Goal: Task Accomplishment & Management: Use online tool/utility

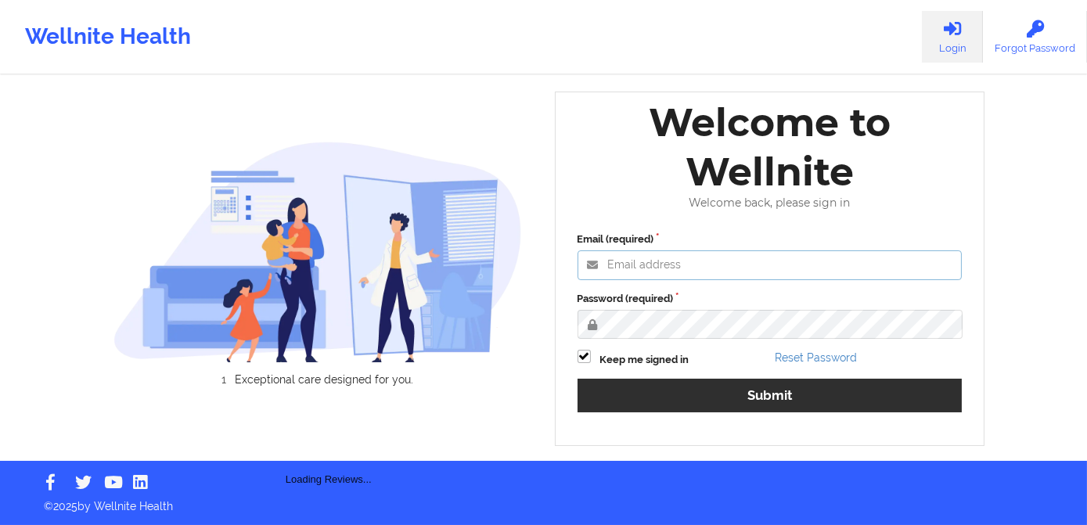
type input "[PERSON_NAME][EMAIL_ADDRESS][DOMAIN_NAME]"
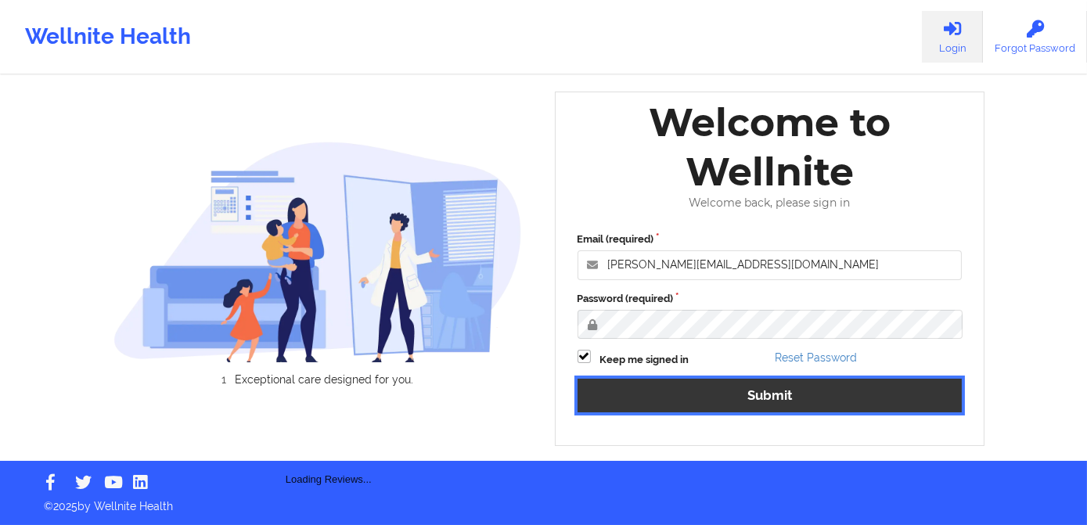
click at [742, 385] on button "Submit" at bounding box center [770, 396] width 385 height 34
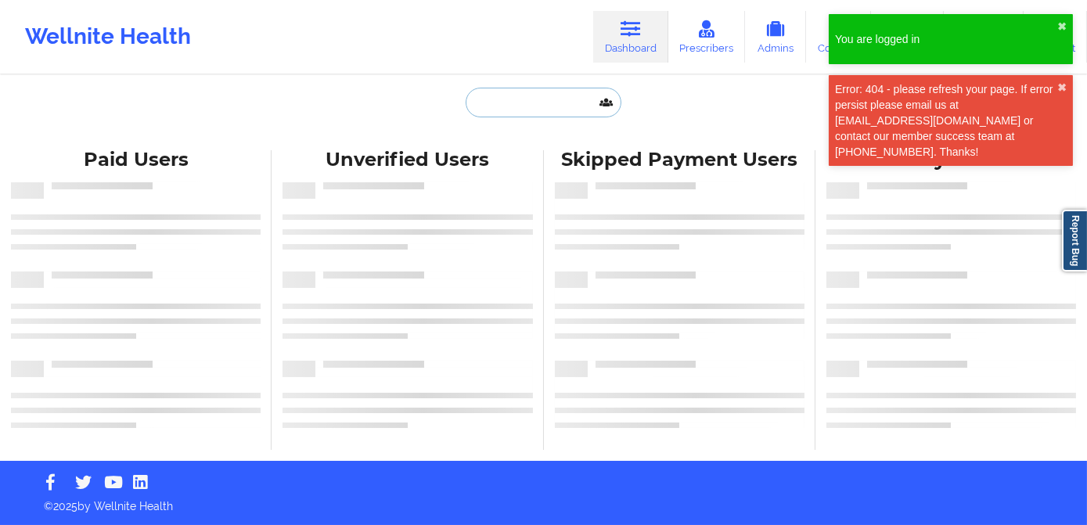
click at [528, 110] on input "text" at bounding box center [543, 103] width 155 height 30
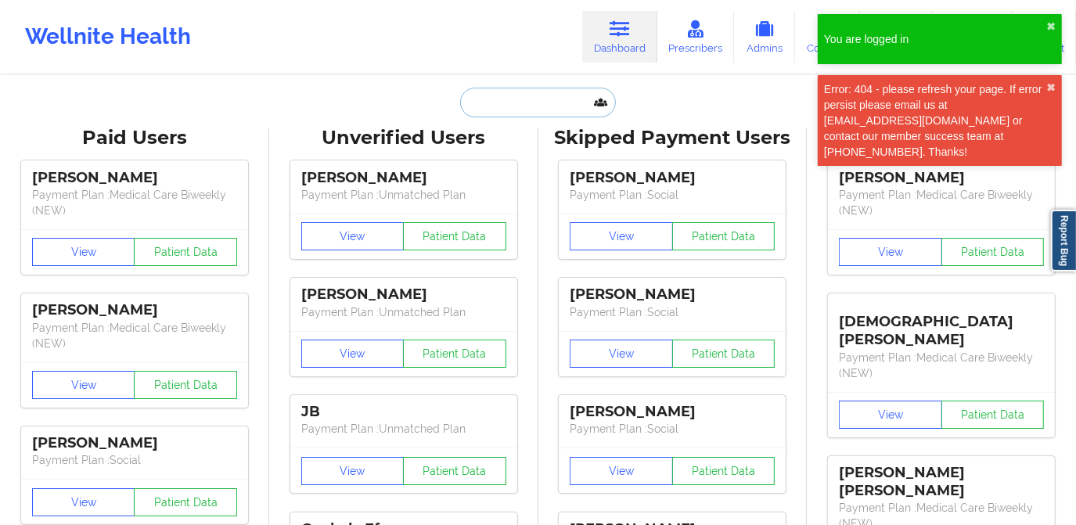
paste input "[PERSON_NAME]"
type input "[PERSON_NAME]"
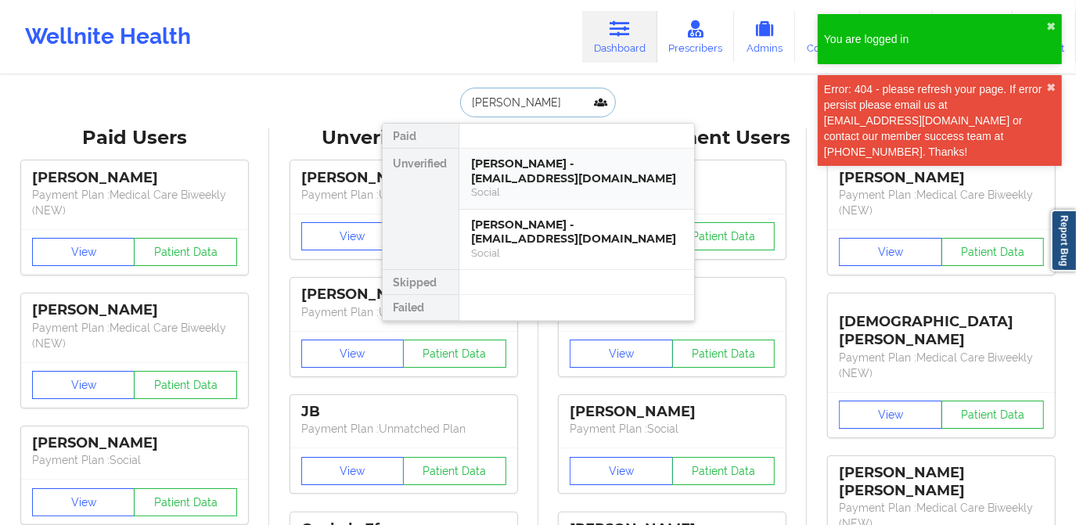
click at [544, 171] on div "[PERSON_NAME] - [EMAIL_ADDRESS][DOMAIN_NAME]" at bounding box center [577, 171] width 210 height 29
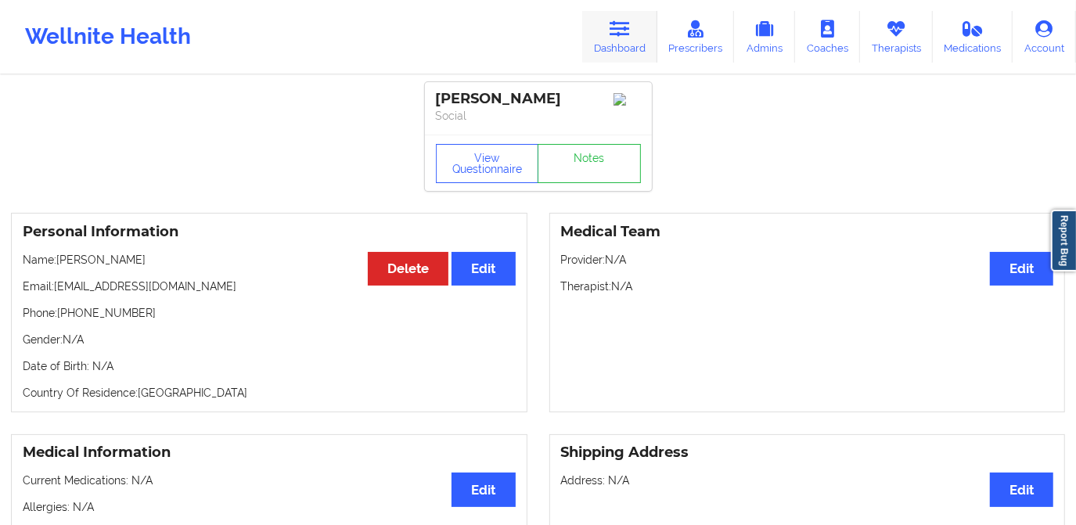
click at [614, 40] on link "Dashboard" at bounding box center [619, 37] width 75 height 52
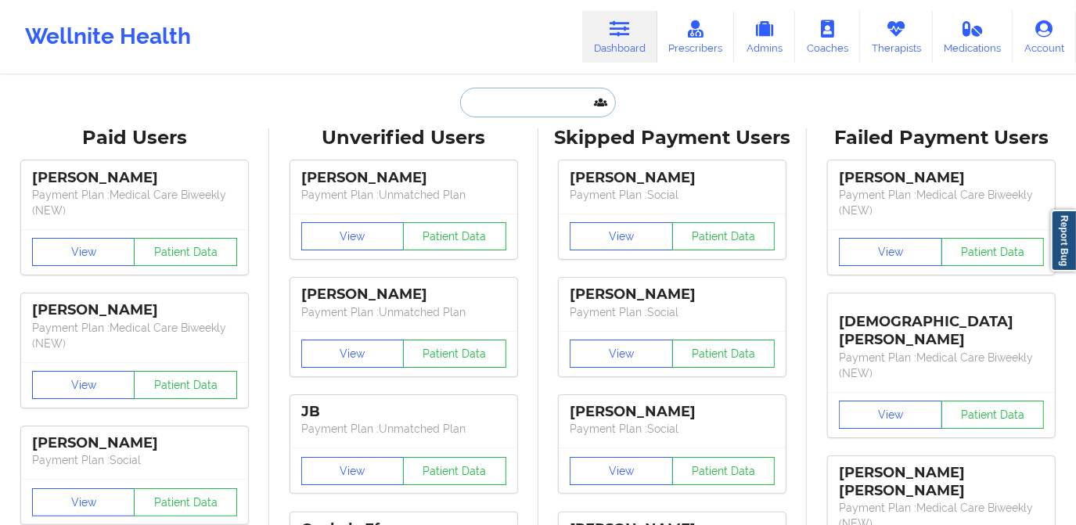
click at [520, 100] on input "text" at bounding box center [537, 103] width 155 height 30
paste input "[PERSON_NAME]"
type input "[PERSON_NAME]"
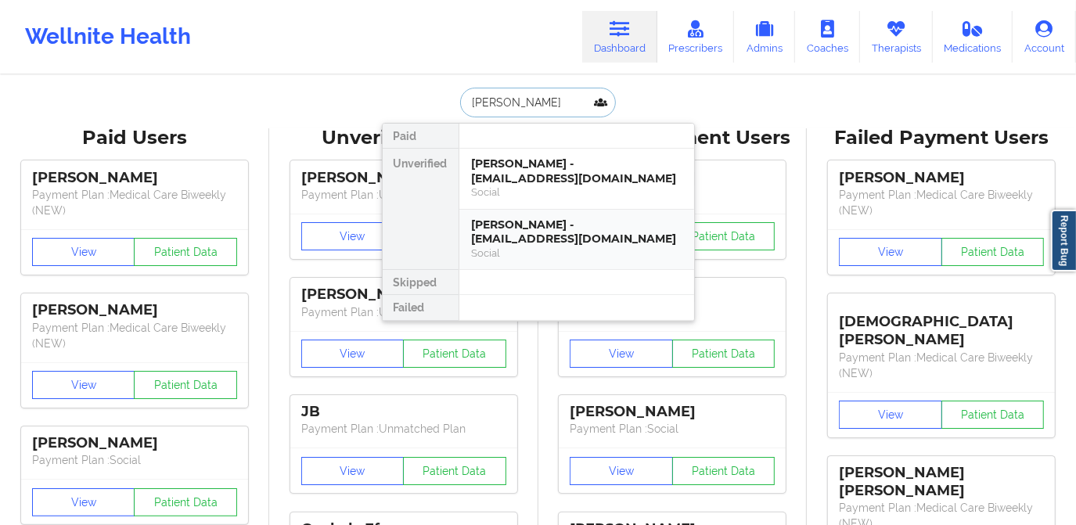
click at [560, 228] on div "[PERSON_NAME] - [EMAIL_ADDRESS][DOMAIN_NAME]" at bounding box center [577, 232] width 210 height 29
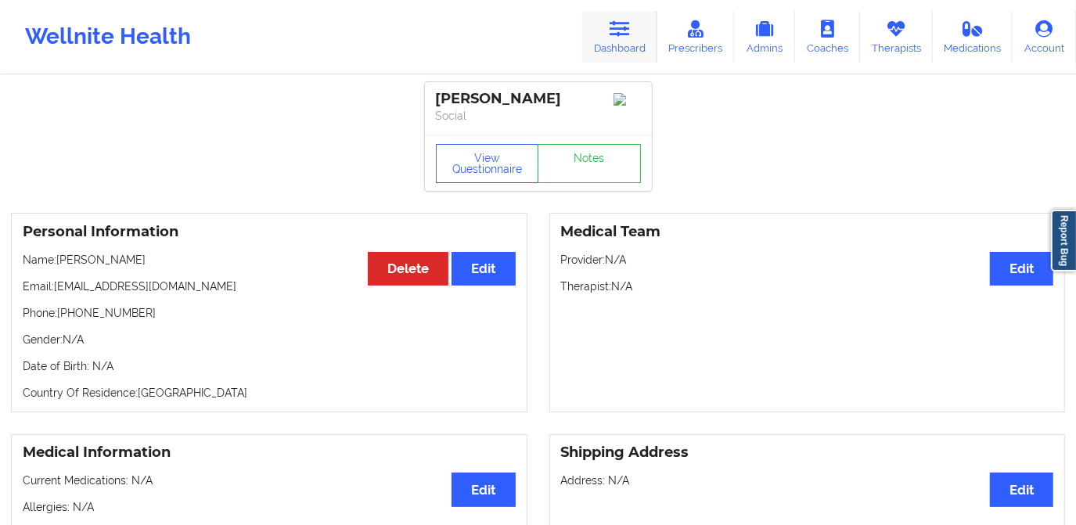
click at [621, 47] on link "Dashboard" at bounding box center [619, 37] width 75 height 52
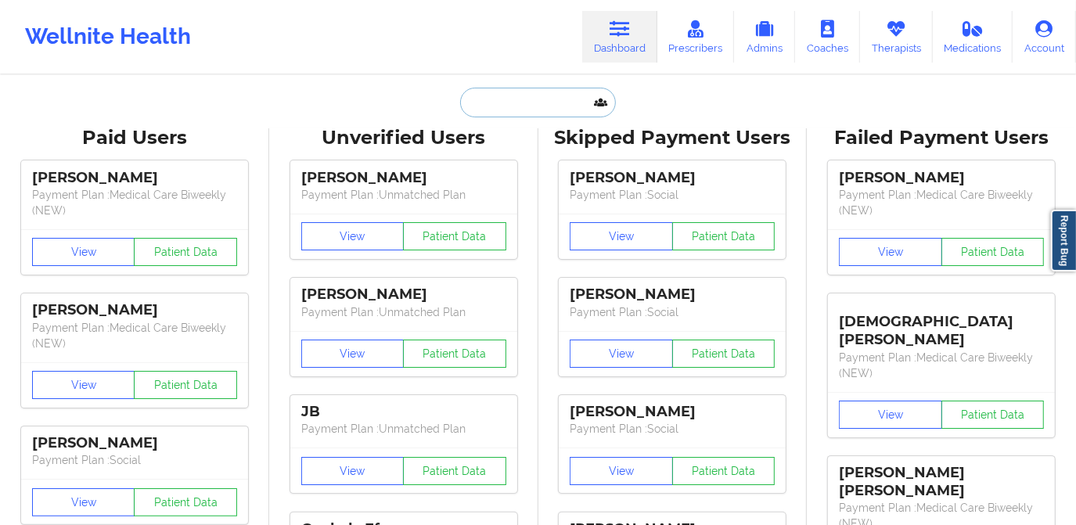
click at [524, 106] on input "text" at bounding box center [537, 103] width 155 height 30
paste input "[PERSON_NAME]"
type input "[PERSON_NAME]"
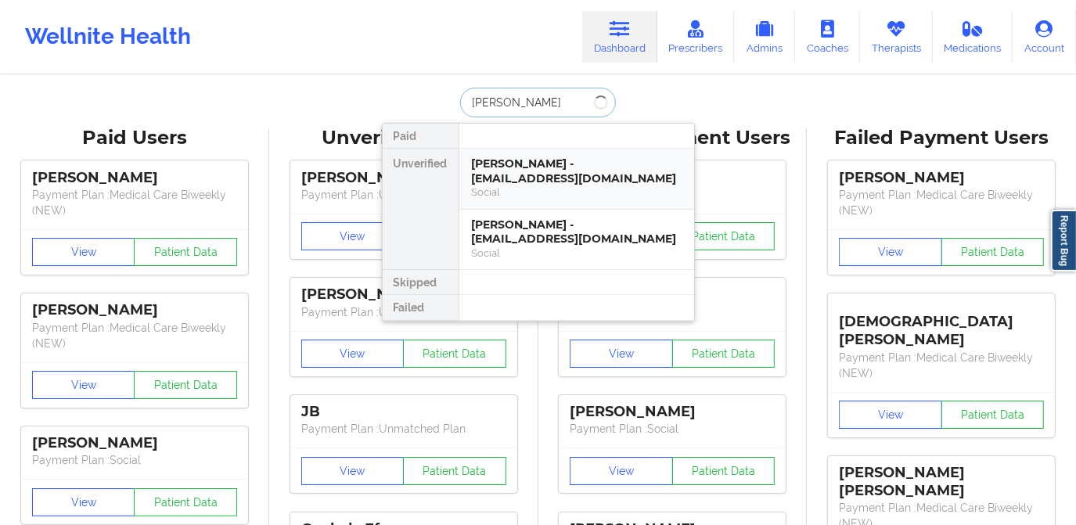
click at [536, 180] on div "[PERSON_NAME] - [EMAIL_ADDRESS][DOMAIN_NAME]" at bounding box center [577, 171] width 210 height 29
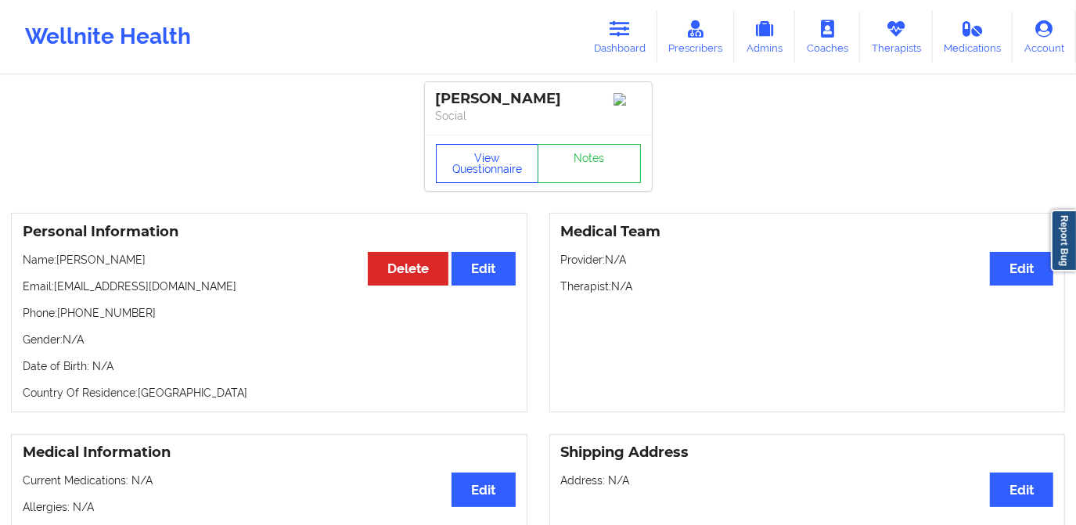
click at [480, 164] on button "View Questionnaire" at bounding box center [487, 163] width 103 height 39
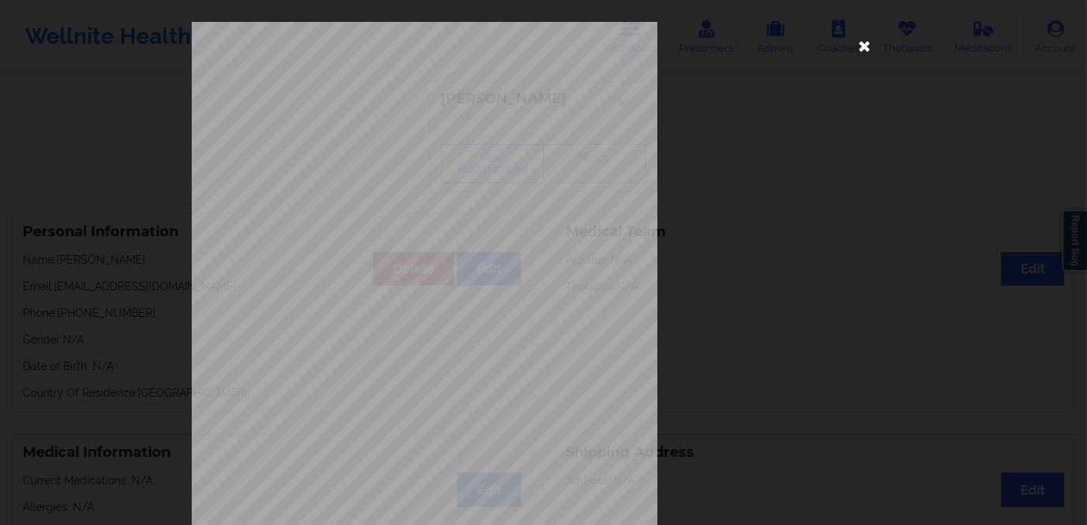
click at [860, 41] on icon at bounding box center [864, 45] width 25 height 25
